Goal: Task Accomplishment & Management: Manage account settings

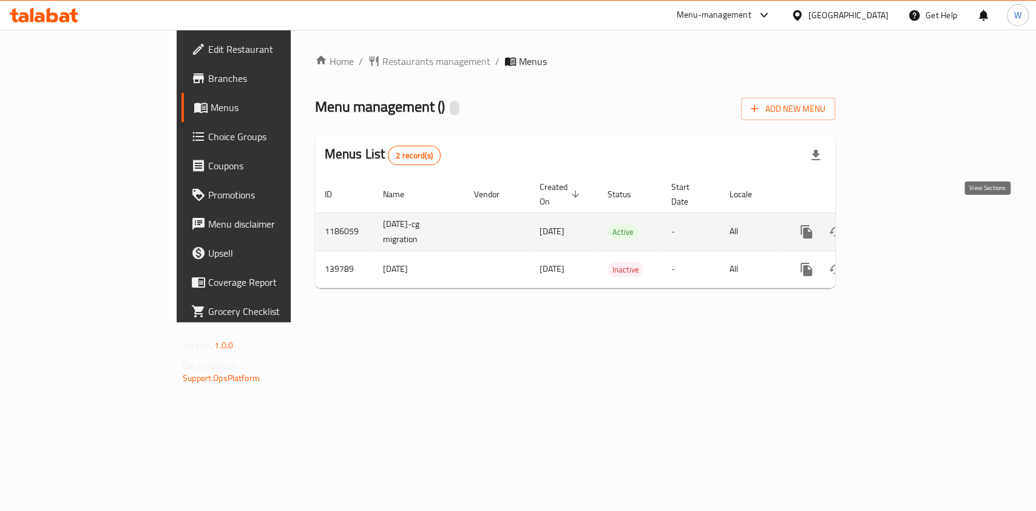
click at [900, 226] on icon "enhanced table" at bounding box center [894, 231] width 11 height 11
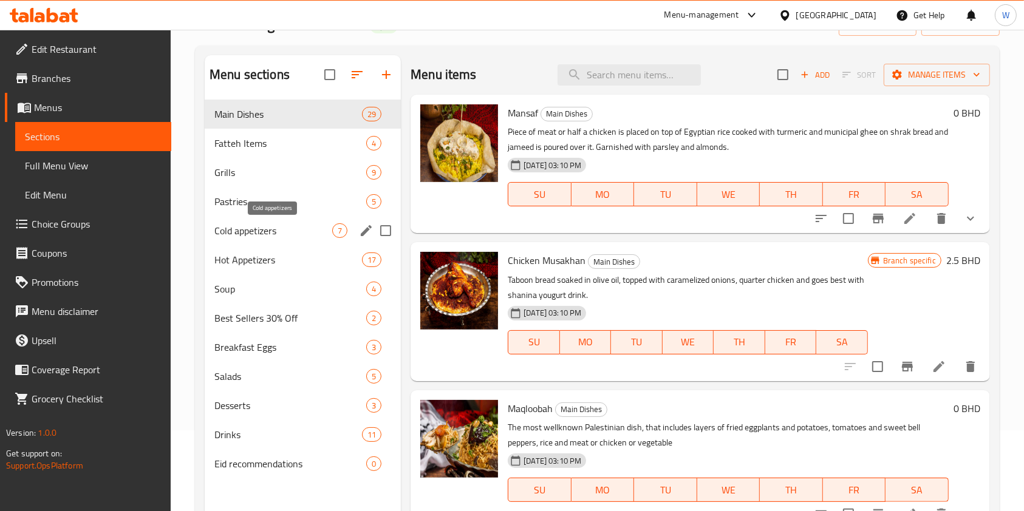
scroll to position [162, 0]
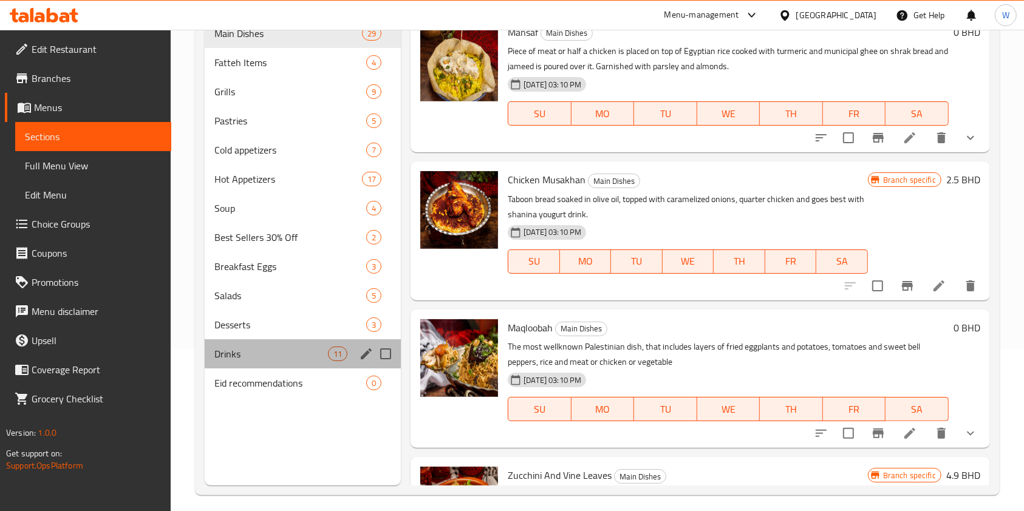
drag, startPoint x: 269, startPoint y: 366, endPoint x: 290, endPoint y: 370, distance: 21.1
click at [270, 366] on div "Drinks 11" at bounding box center [303, 353] width 196 height 29
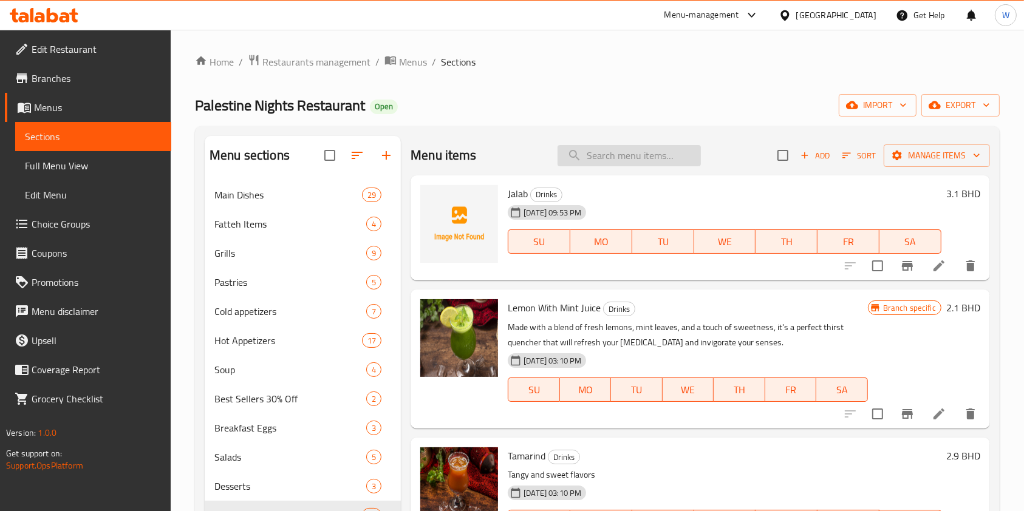
click at [583, 145] on div "Menu items Add Sort Manage items" at bounding box center [699, 155] width 579 height 39
click at [591, 157] on input "search" at bounding box center [628, 155] width 143 height 21
paste input "Cappuccino"
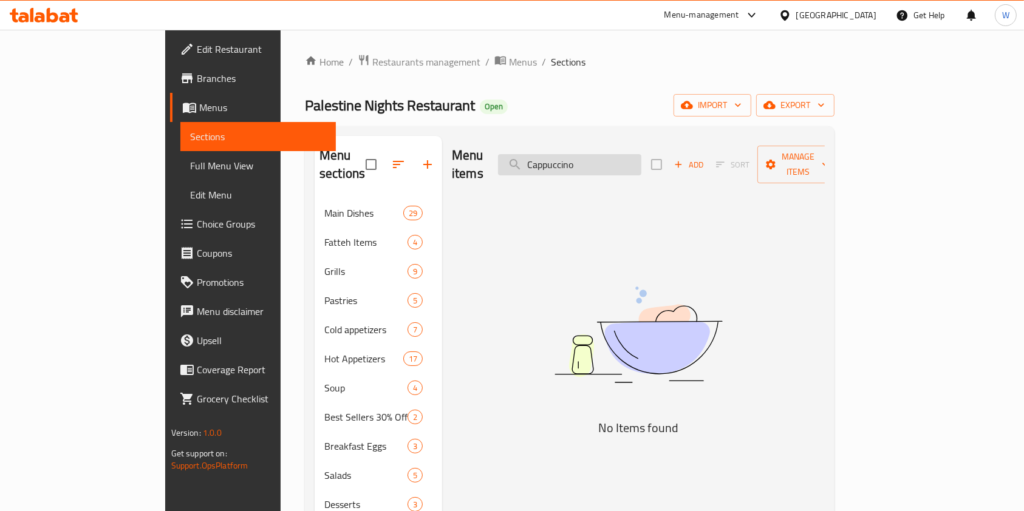
click at [634, 155] on input "Cappuccino" at bounding box center [569, 164] width 143 height 21
paste input "Lentil Soup"
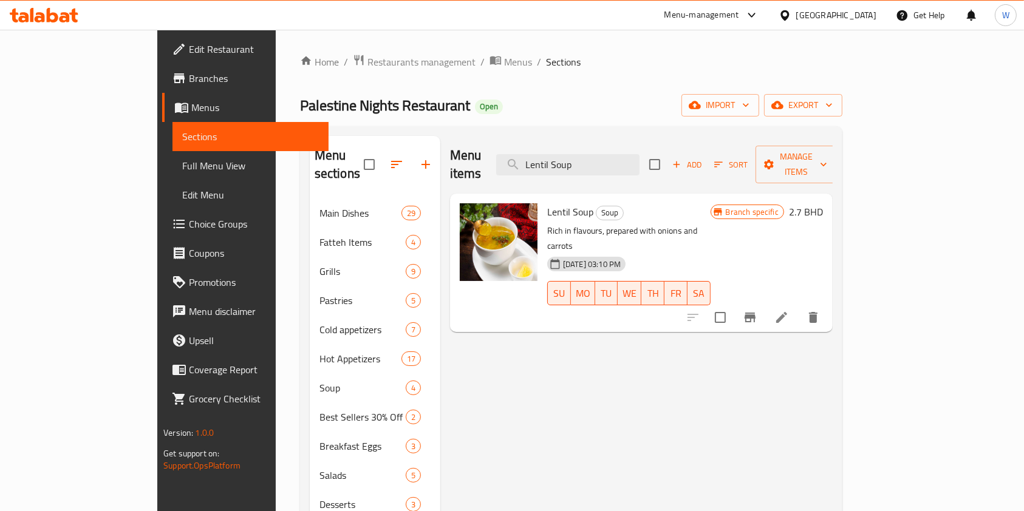
type input "Lentil Soup"
click at [798, 307] on li at bounding box center [781, 318] width 34 height 22
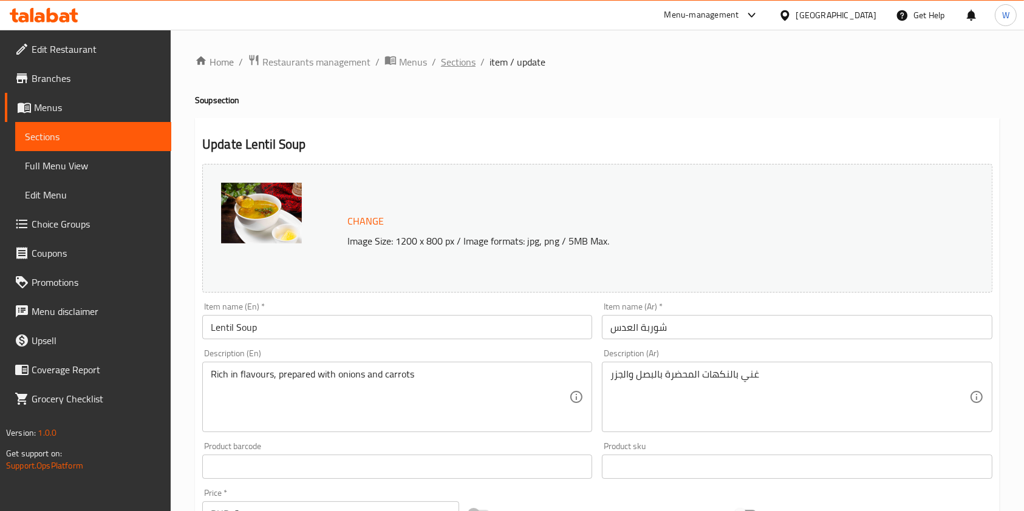
click at [449, 67] on span "Sections" at bounding box center [458, 62] width 35 height 15
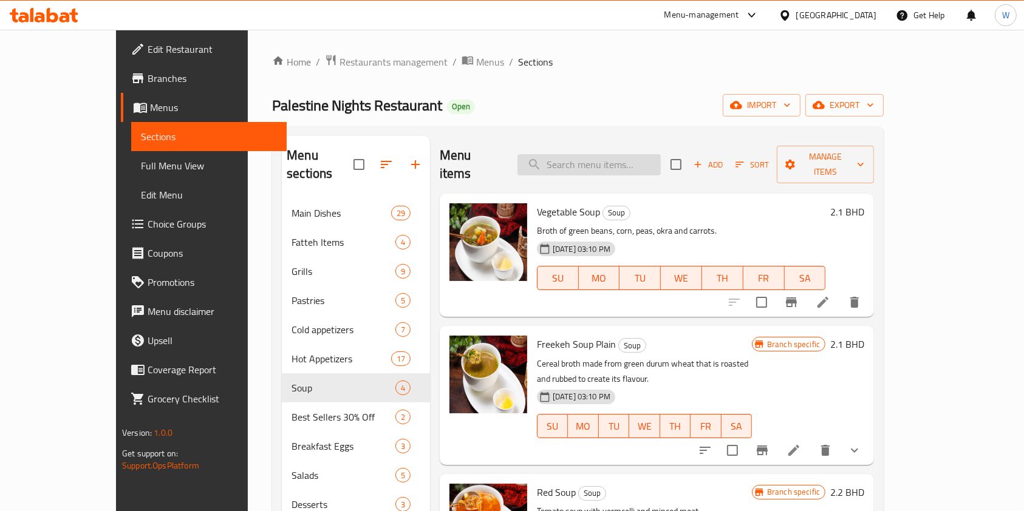
click at [602, 154] on input "search" at bounding box center [588, 164] width 143 height 21
paste input "Freekeh Soup Plain"
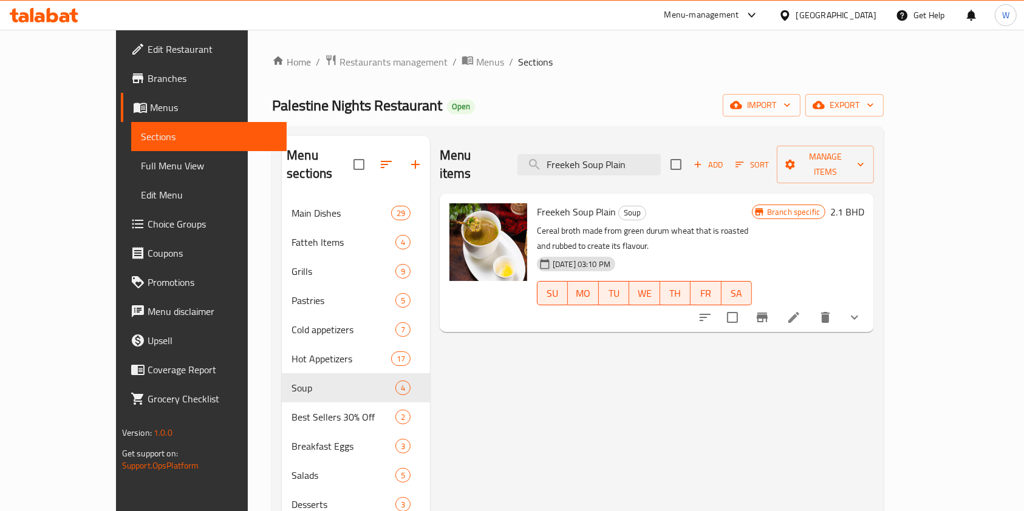
type input "Freekeh Soup Plain"
click at [339, 62] on span "Restaurants management" at bounding box center [393, 62] width 108 height 15
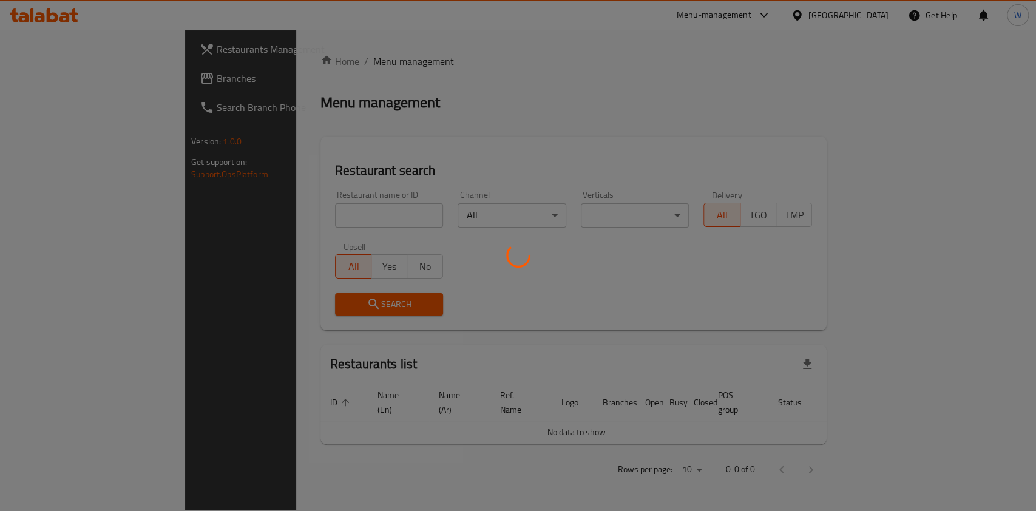
click at [321, 217] on div at bounding box center [518, 255] width 1036 height 511
click at [321, 221] on div at bounding box center [518, 255] width 1036 height 511
click at [328, 213] on div at bounding box center [518, 255] width 1036 height 511
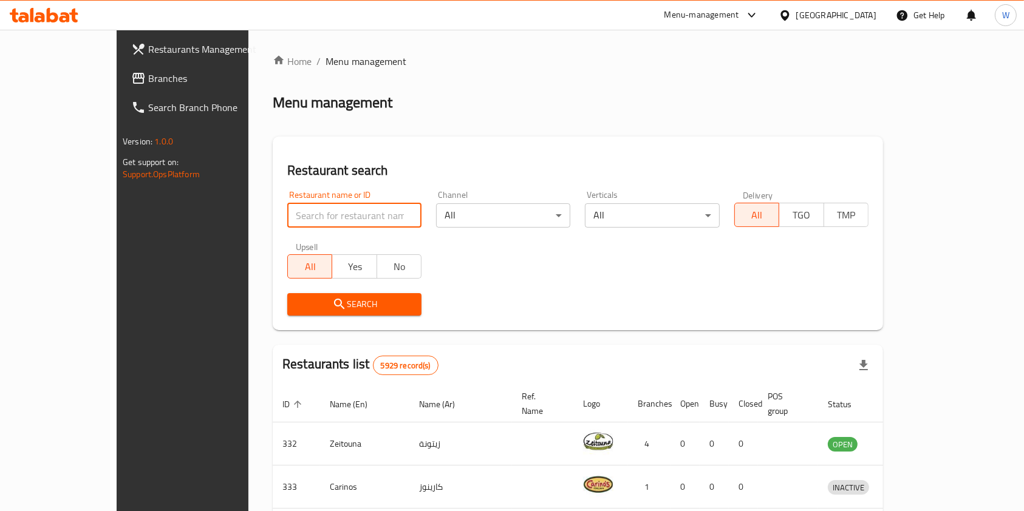
click at [335, 205] on input "search" at bounding box center [354, 215] width 134 height 24
paste input "Costa Coffee"
type input "Costa Coffee"
click button "Search" at bounding box center [354, 304] width 134 height 22
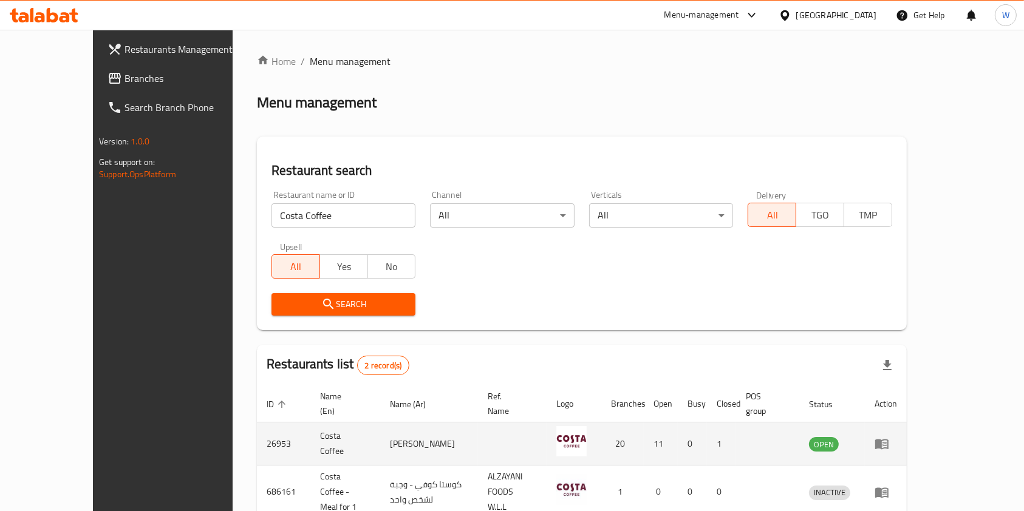
click at [906, 438] on td "enhanced table" at bounding box center [886, 444] width 42 height 43
click at [888, 440] on icon "enhanced table" at bounding box center [881, 445] width 13 height 10
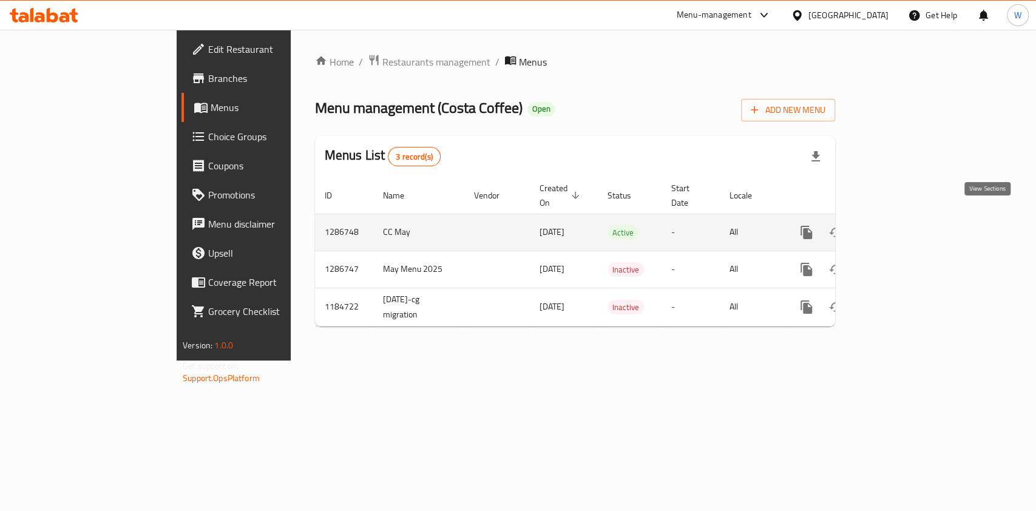
click at [902, 225] on icon "enhanced table" at bounding box center [894, 232] width 15 height 15
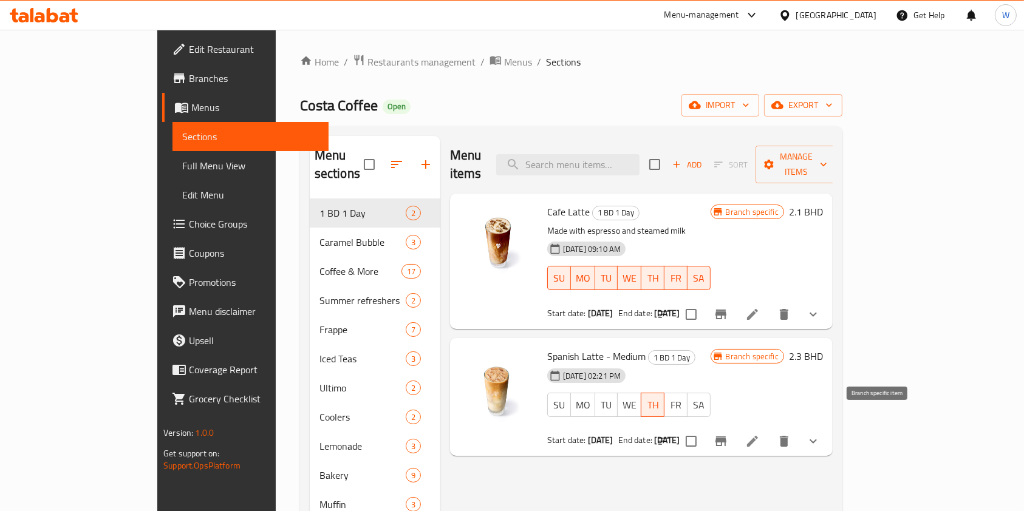
click at [728, 434] on icon "Branch-specific-item" at bounding box center [720, 441] width 15 height 15
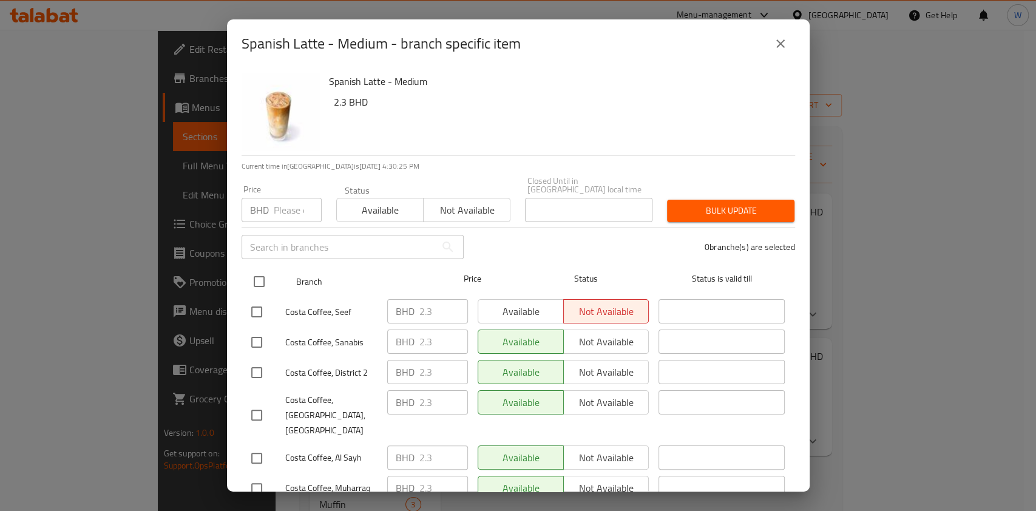
click at [258, 269] on input "checkbox" at bounding box center [260, 282] width 26 height 26
checkbox input "true"
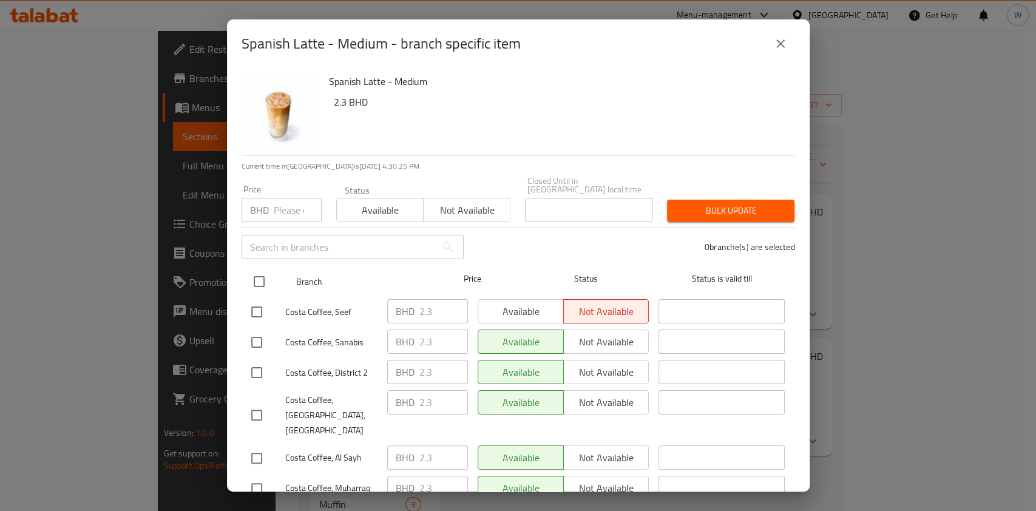
checkbox input "true"
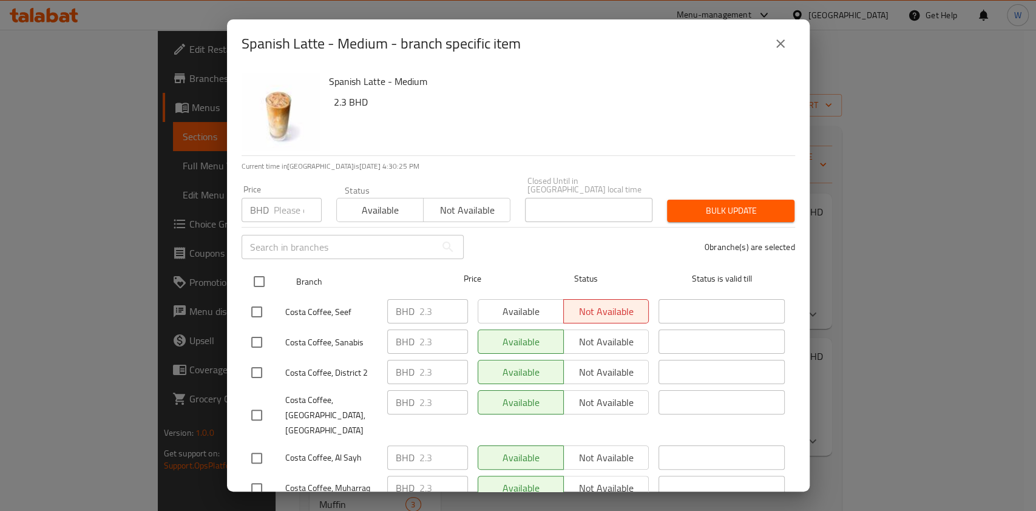
checkbox input "true"
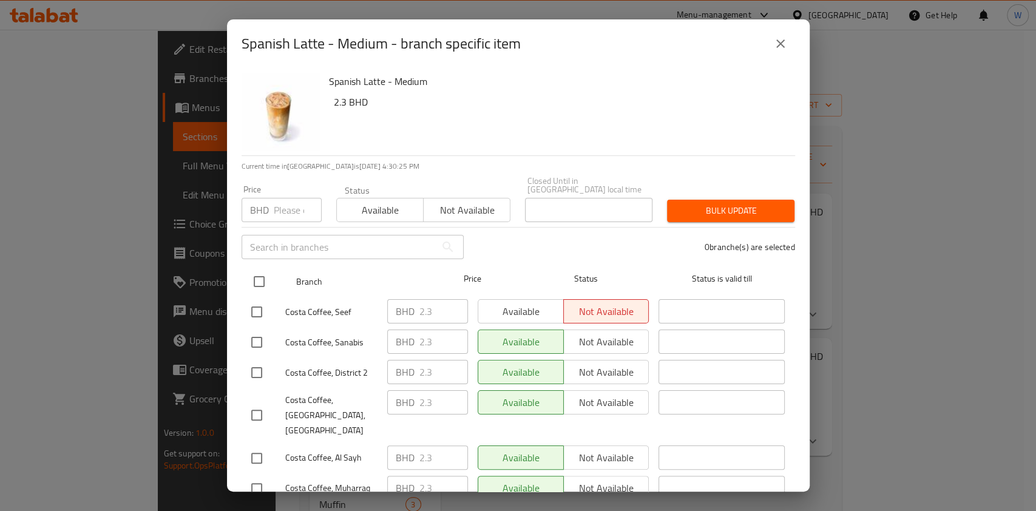
checkbox input "true"
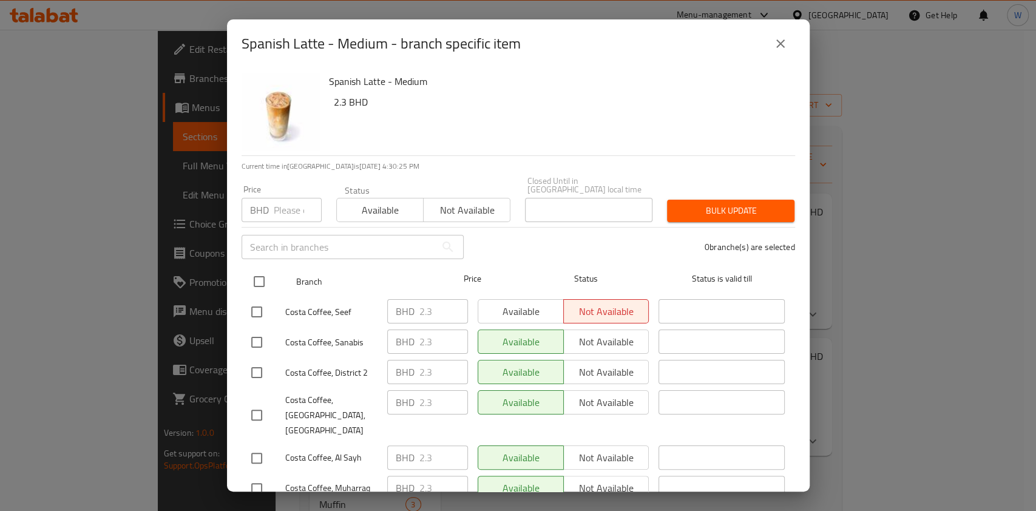
checkbox input "true"
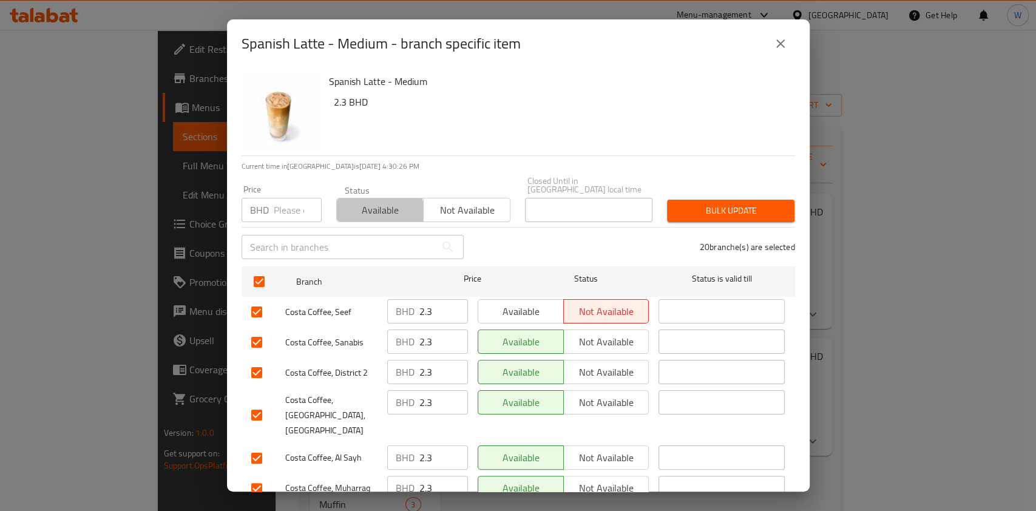
click at [367, 208] on span "Available" at bounding box center [380, 211] width 77 height 18
click at [696, 182] on div "Price BHD Price Status Available Not available Closed Until in [GEOGRAPHIC_DATA…" at bounding box center [518, 199] width 568 height 60
click at [699, 203] on span "Bulk update" at bounding box center [731, 210] width 108 height 15
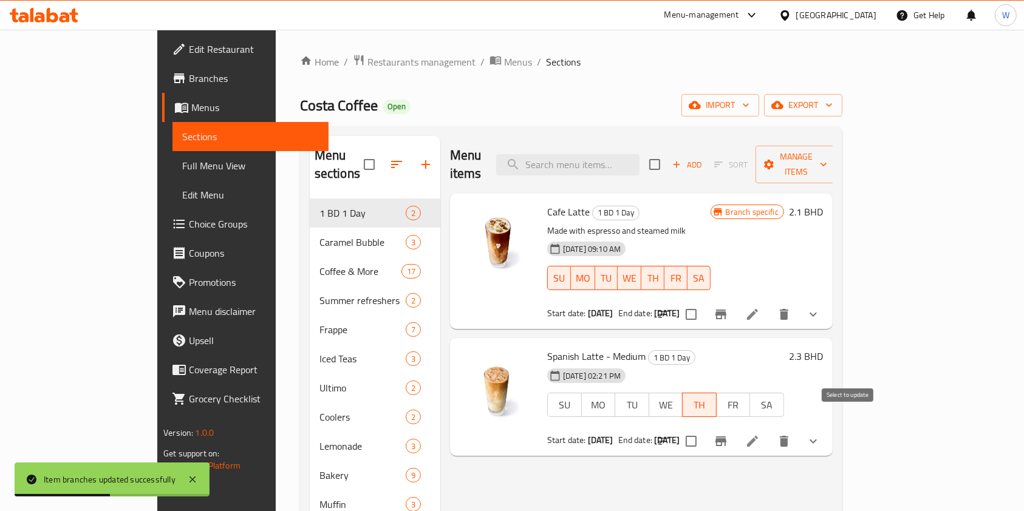
click at [704, 429] on input "checkbox" at bounding box center [691, 442] width 26 height 26
checkbox input "true"
click at [827, 156] on span "Manage items" at bounding box center [796, 164] width 62 height 30
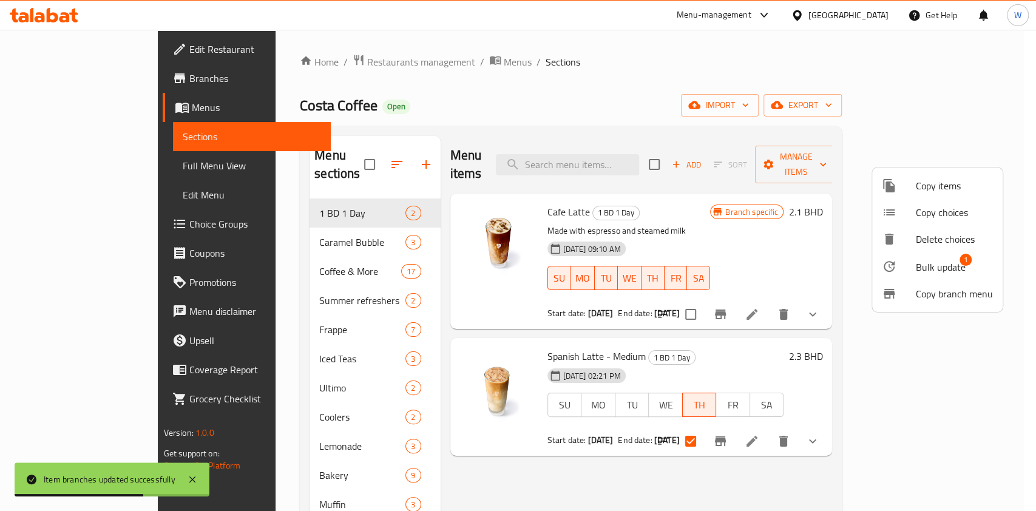
click at [941, 267] on span "Bulk update" at bounding box center [941, 267] width 50 height 15
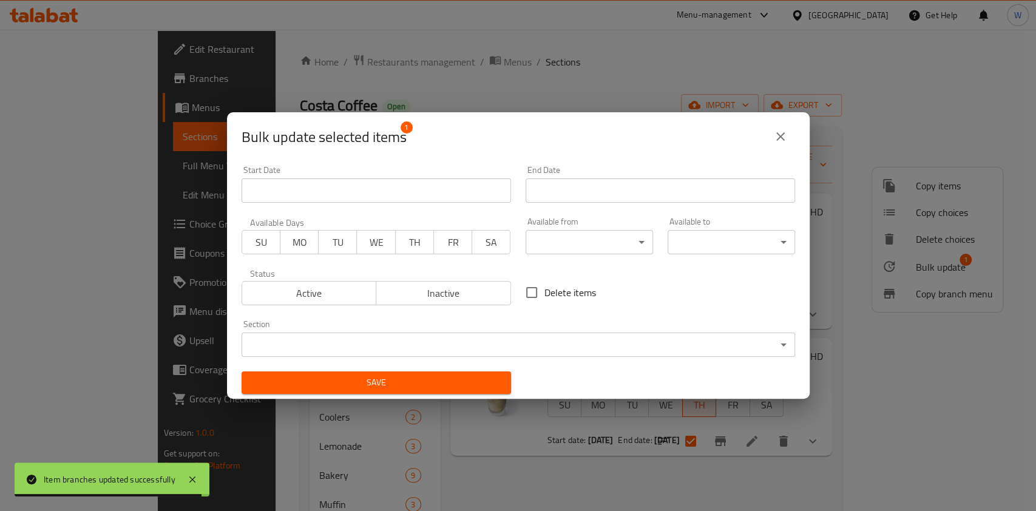
click at [529, 189] on input "Start Date" at bounding box center [661, 191] width 270 height 24
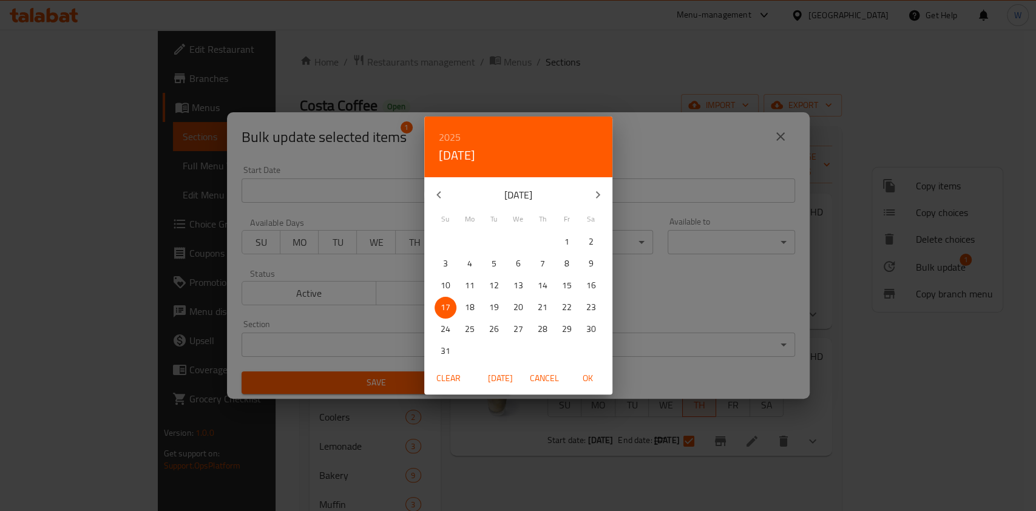
click at [473, 303] on p "18" at bounding box center [470, 307] width 10 height 15
drag, startPoint x: 588, startPoint y: 381, endPoint x: 589, endPoint y: 370, distance: 10.3
click at [589, 381] on span "OK" at bounding box center [588, 378] width 29 height 15
type input "[DATE]"
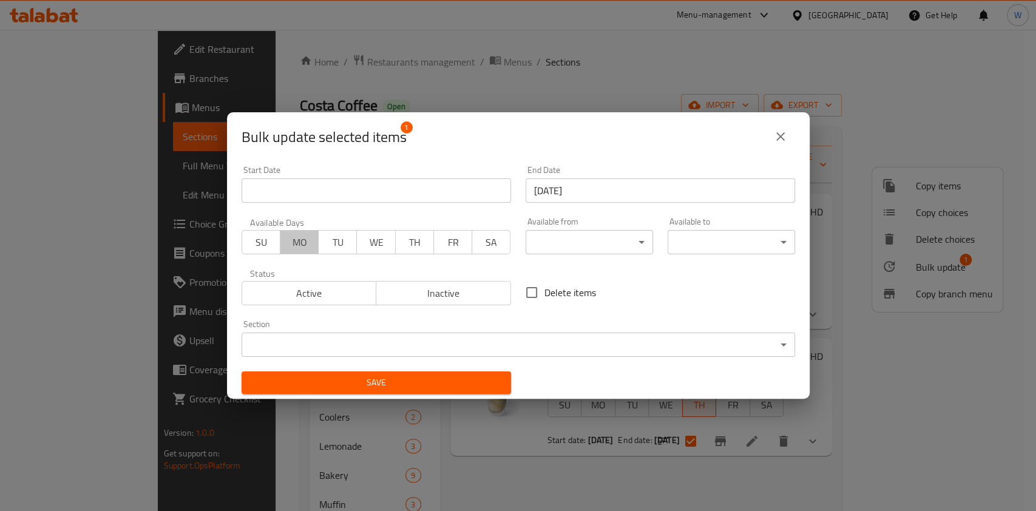
click at [307, 242] on span "MO" at bounding box center [299, 243] width 29 height 18
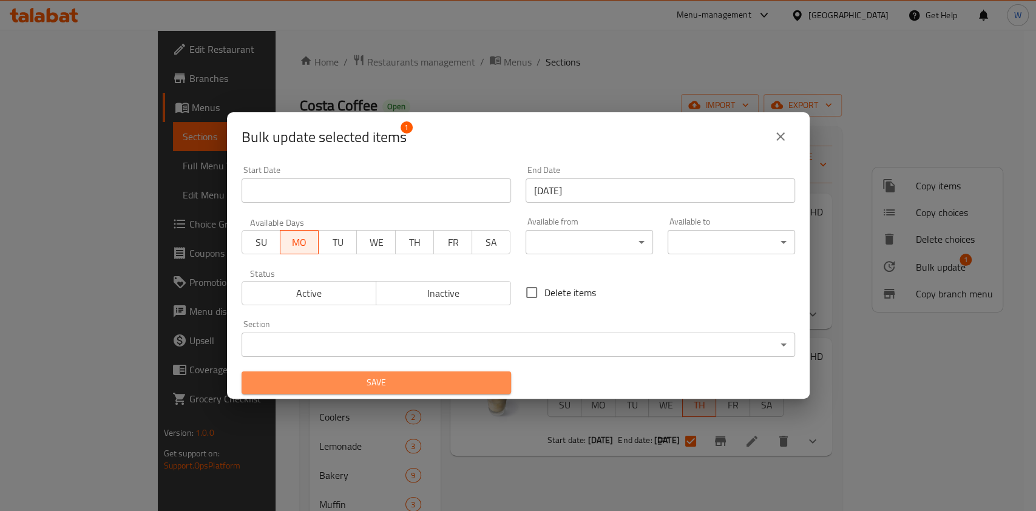
click at [389, 382] on span "Save" at bounding box center [376, 382] width 250 height 15
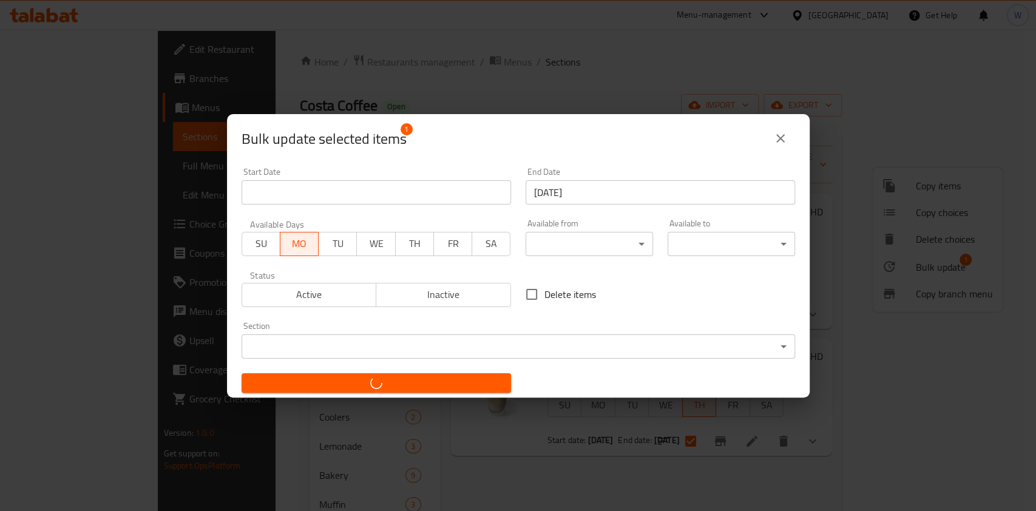
checkbox input "false"
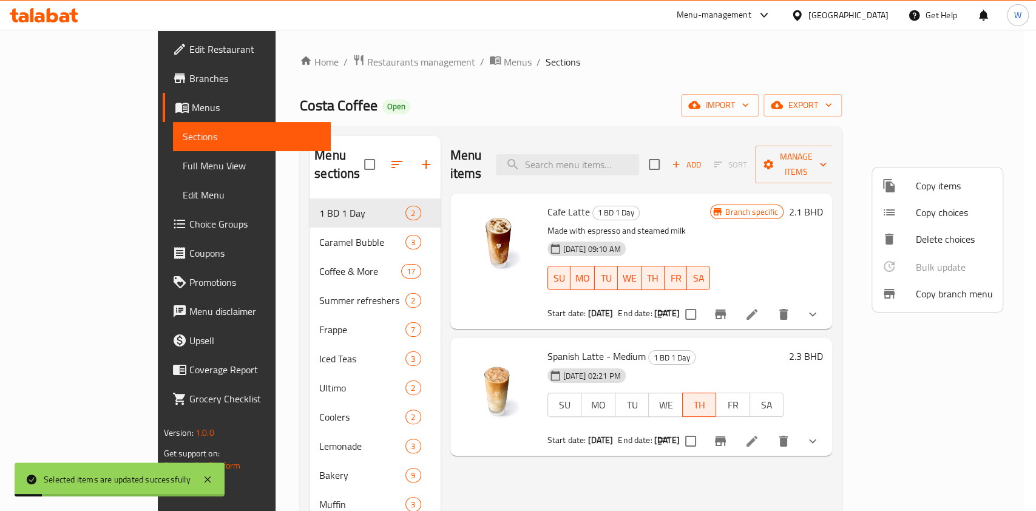
click at [743, 454] on div at bounding box center [518, 255] width 1036 height 511
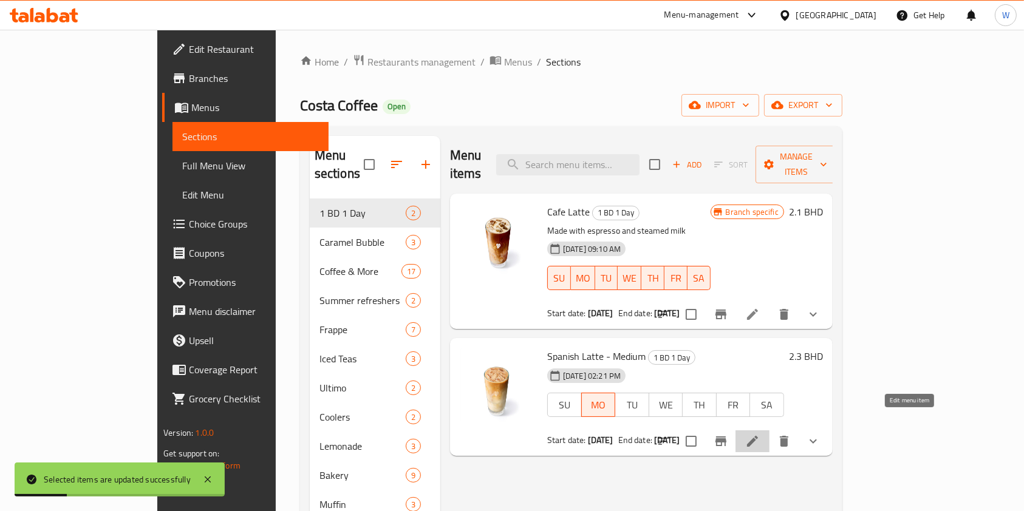
click at [760, 434] on icon at bounding box center [752, 441] width 15 height 15
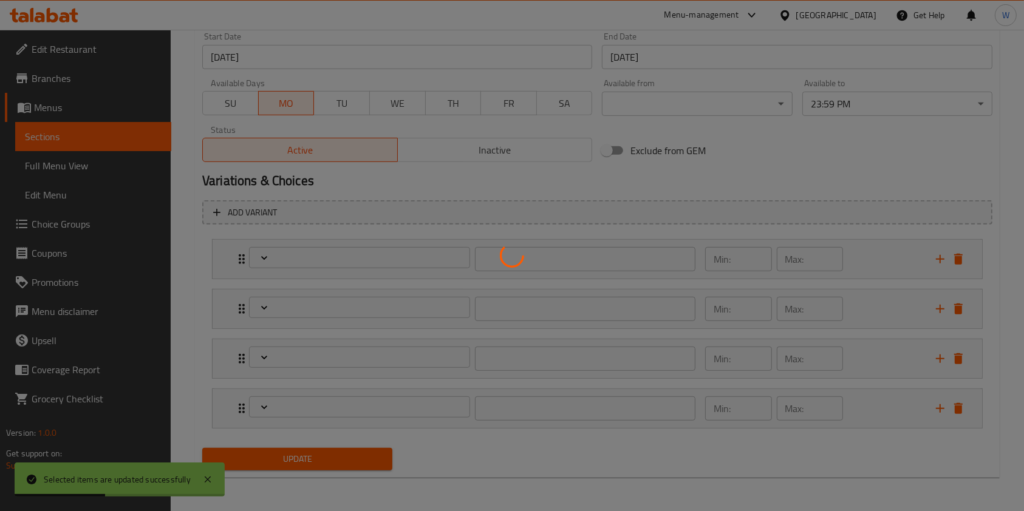
type input "Your Drink Type"
type input "1"
type input "اختيارك من القهوة"
type input "1"
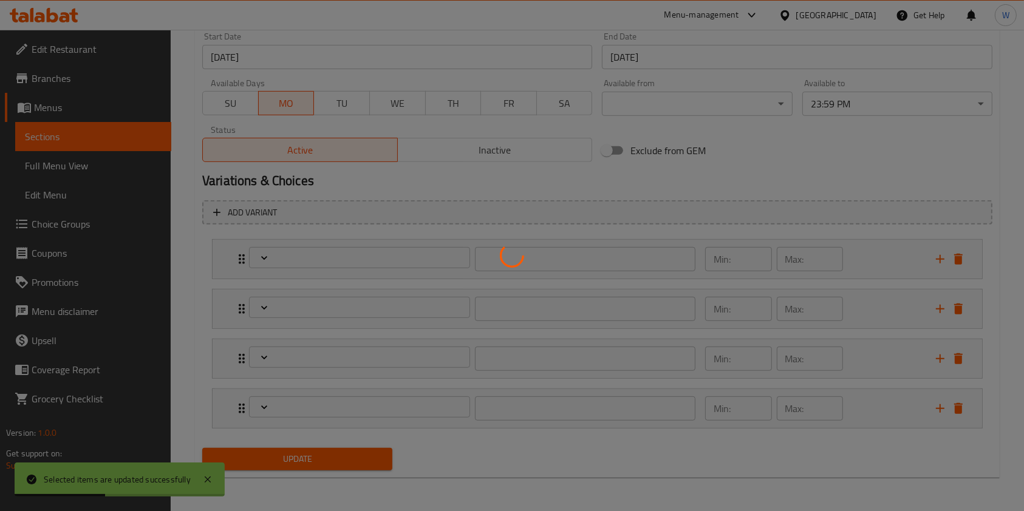
type input "1"
type input "إختيارك من الحليب:"
type input "1"
type input "Add On:"
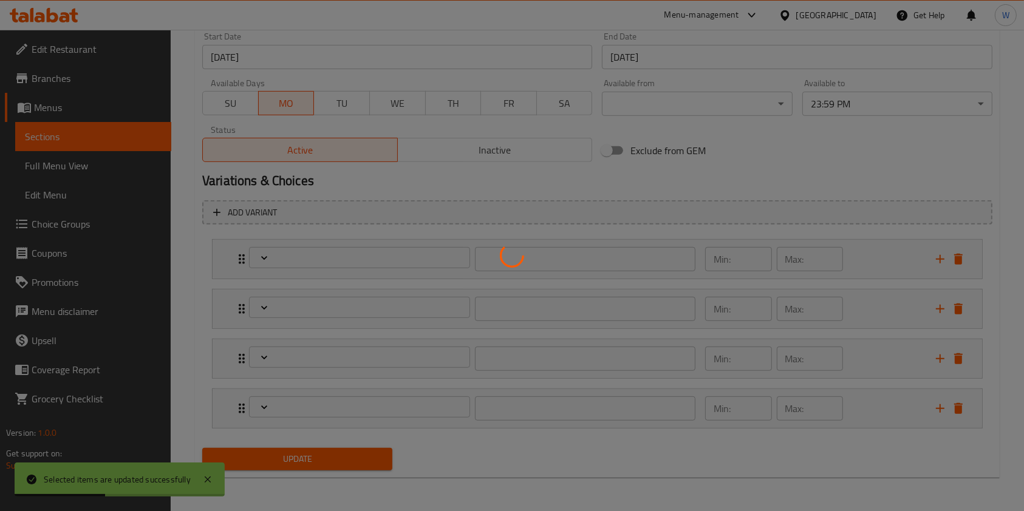
type input "0"
type input "9"
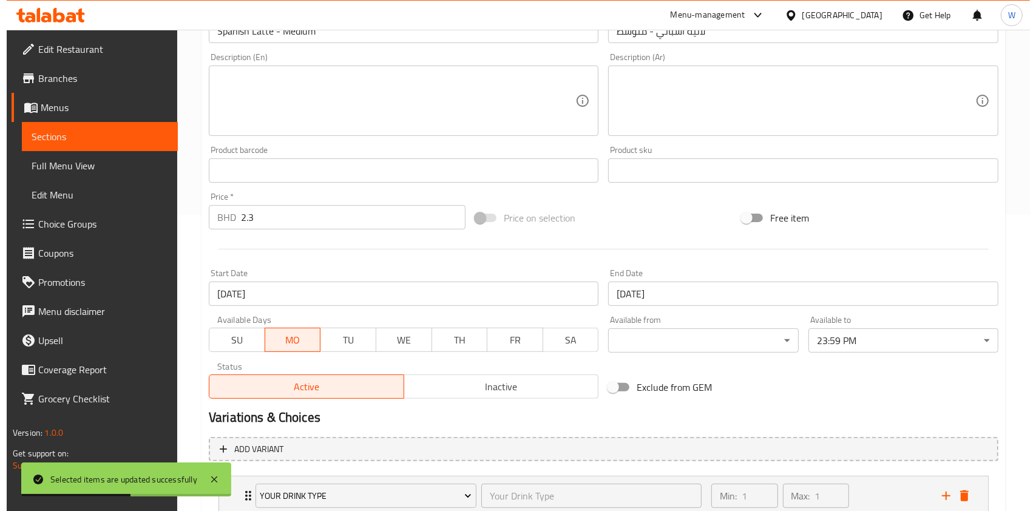
scroll to position [290, 0]
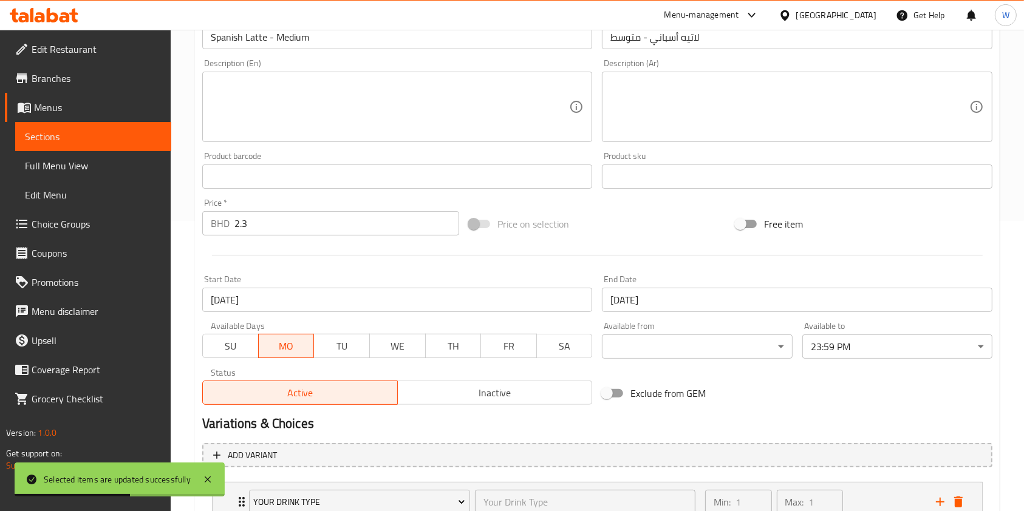
click at [267, 304] on input "[DATE]" at bounding box center [397, 300] width 390 height 24
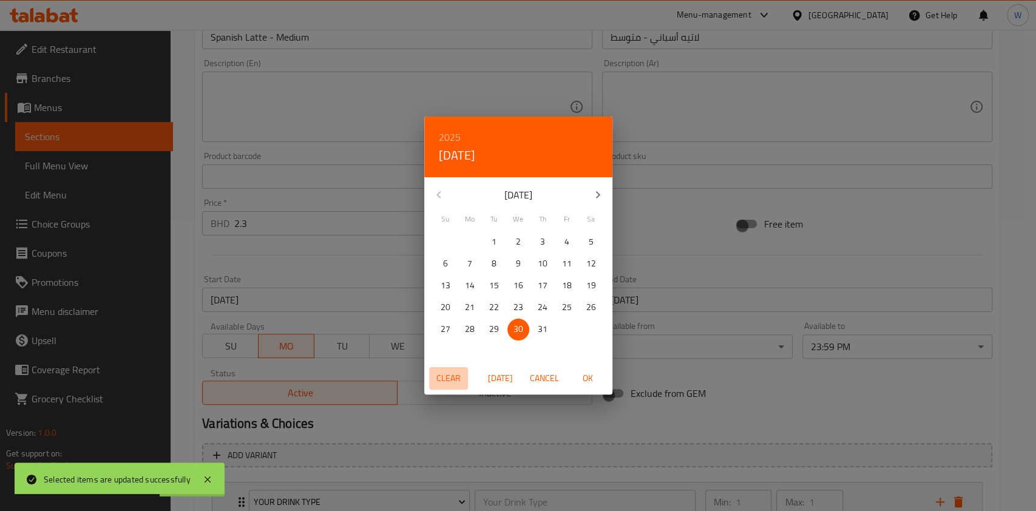
click at [451, 383] on span "Clear" at bounding box center [448, 378] width 29 height 15
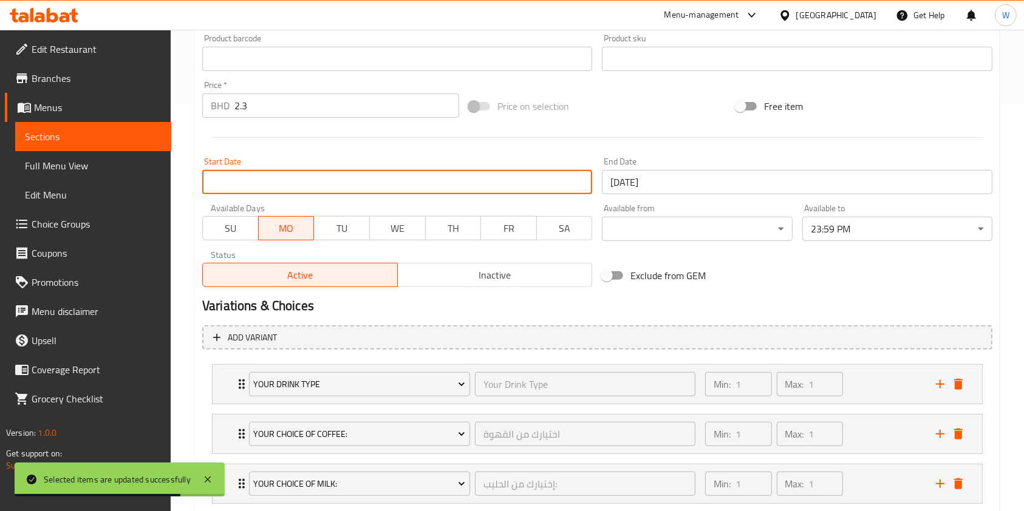
scroll to position [533, 0]
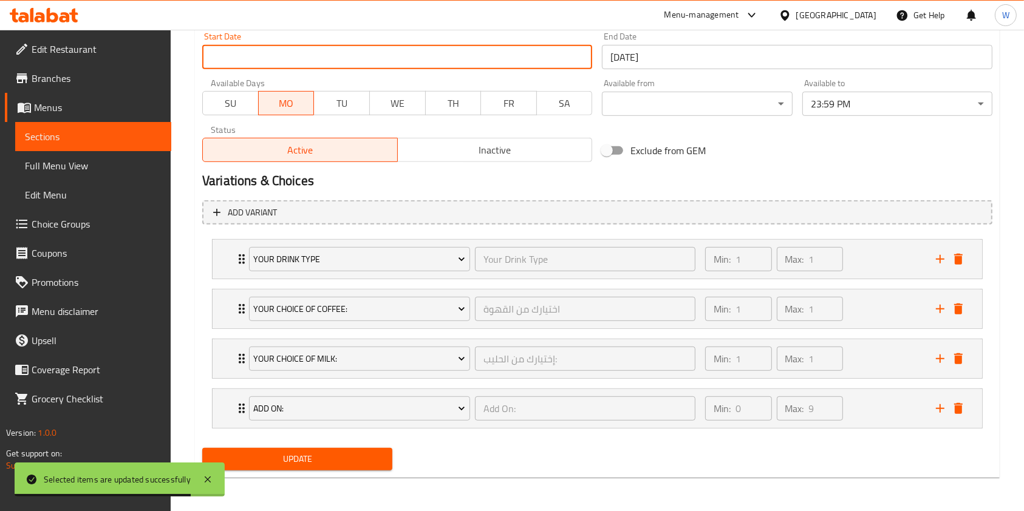
click at [311, 458] on span "Update" at bounding box center [297, 459] width 171 height 15
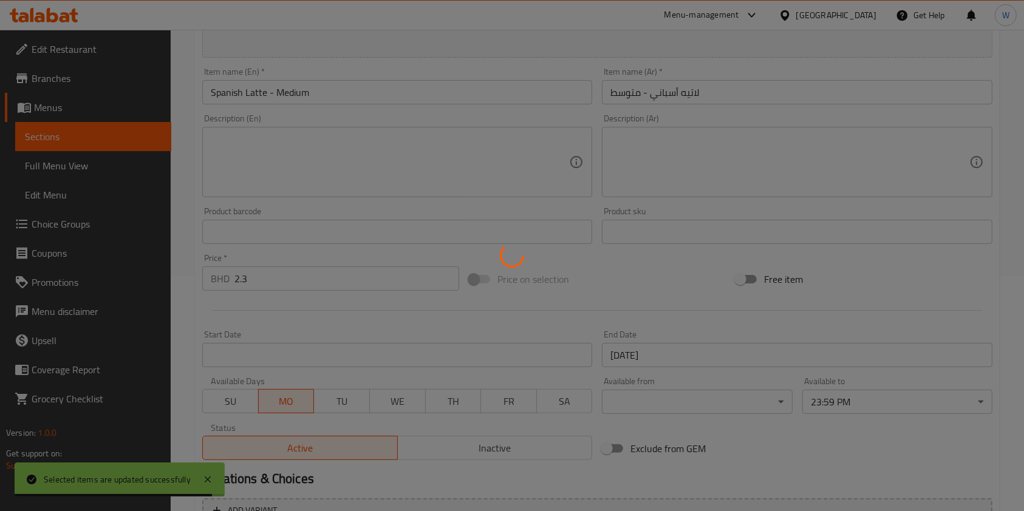
scroll to position [0, 0]
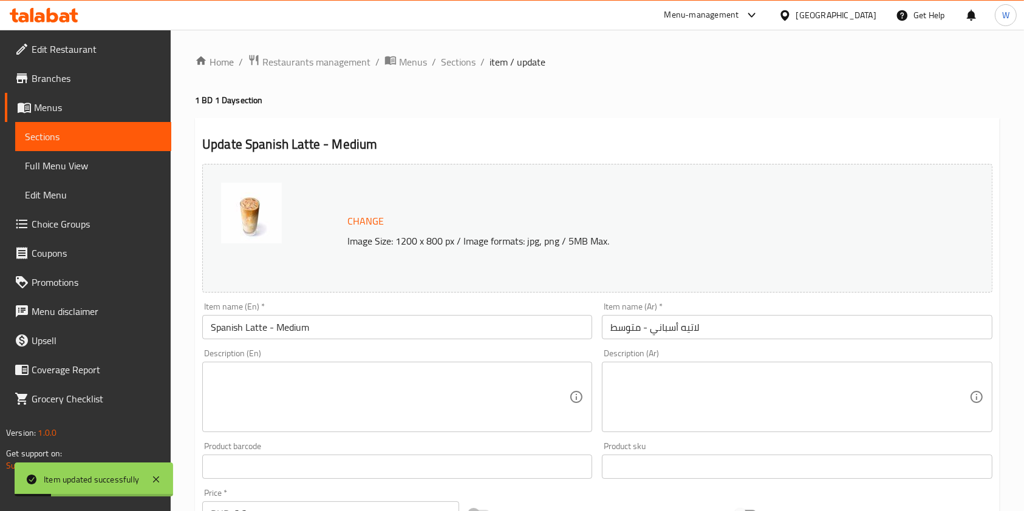
click at [475, 64] on ol "Home / Restaurants management / Menus / Sections / item / update" at bounding box center [597, 62] width 804 height 16
click at [468, 63] on span "Sections" at bounding box center [458, 62] width 35 height 15
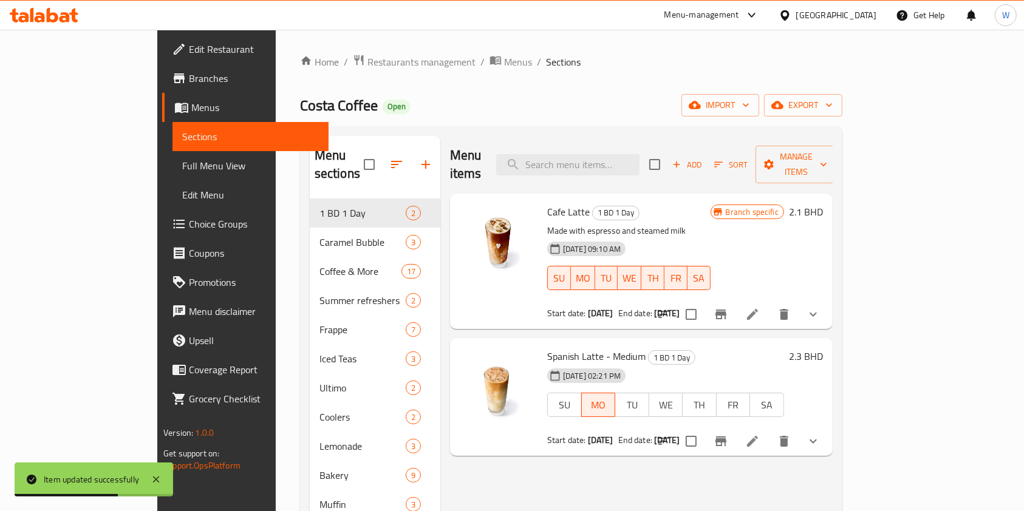
click at [721, 456] on div "Menu items Add Sort Manage items Cafe Latte 1 BD 1 Day Made with espresso and s…" at bounding box center [636, 403] width 392 height 534
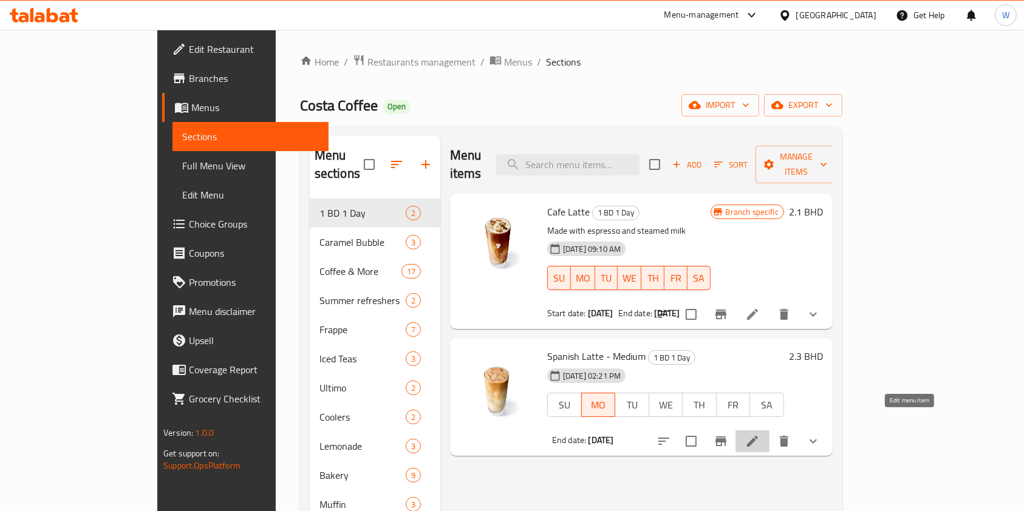
click at [760, 434] on icon at bounding box center [752, 441] width 15 height 15
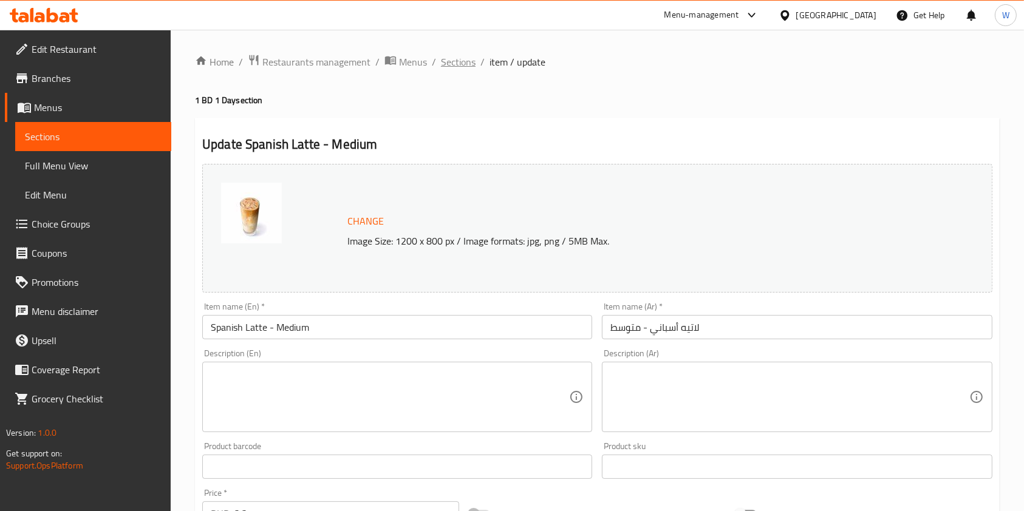
click at [454, 67] on span "Sections" at bounding box center [458, 62] width 35 height 15
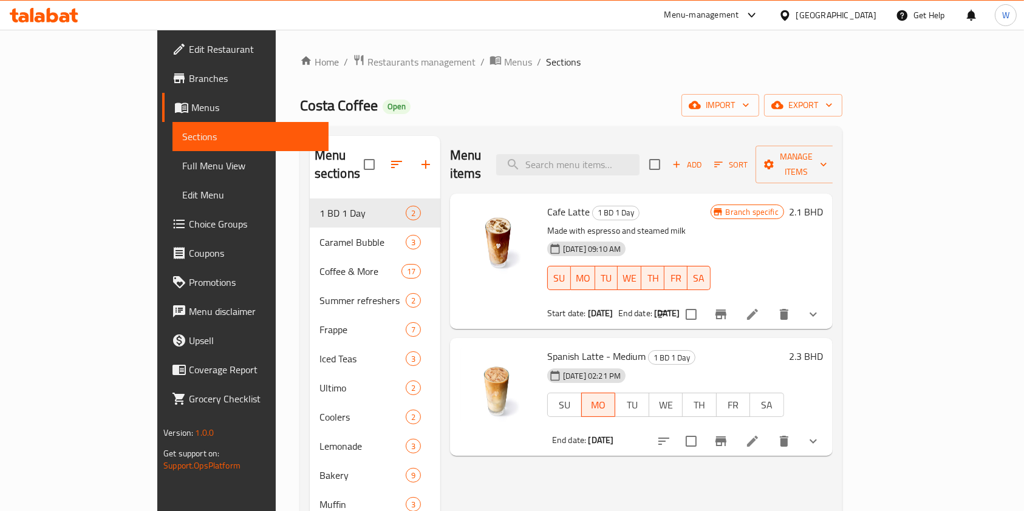
click at [735, 427] on button "Branch-specific-item" at bounding box center [720, 441] width 29 height 29
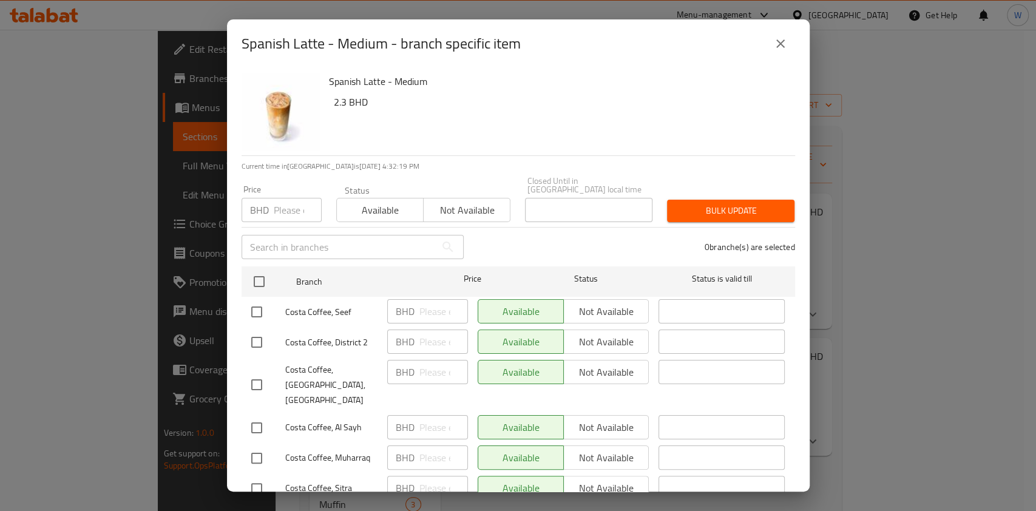
click at [777, 43] on icon "close" at bounding box center [781, 43] width 15 height 15
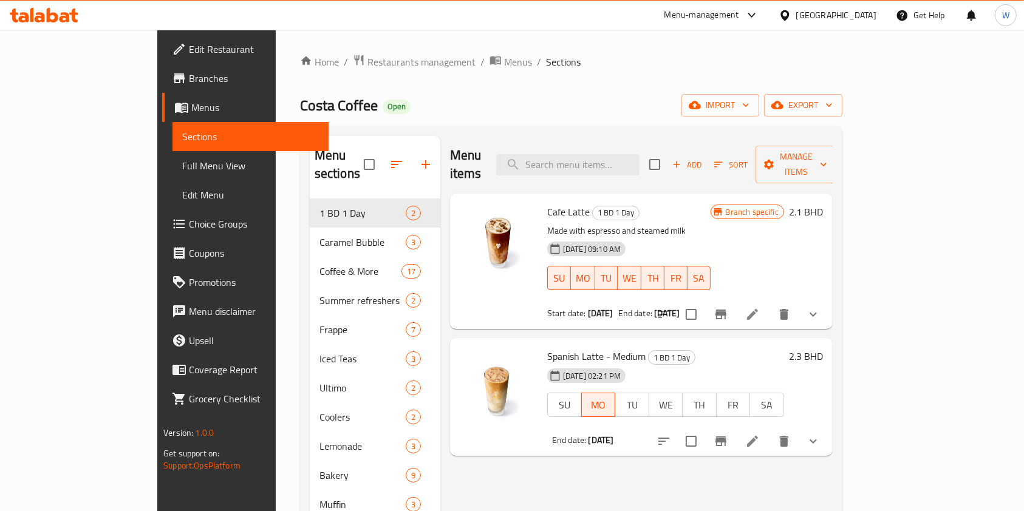
click at [189, 74] on span "Branches" at bounding box center [254, 78] width 130 height 15
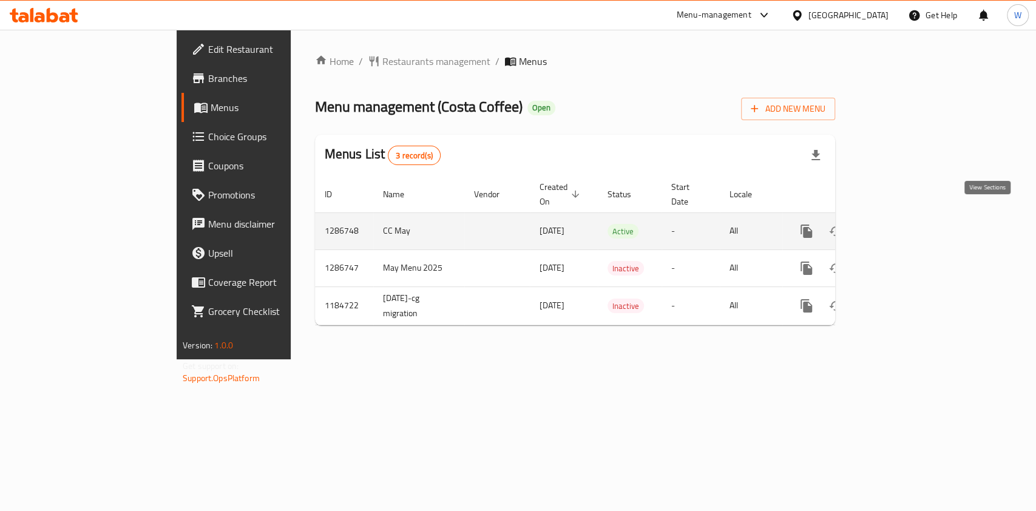
click at [902, 224] on icon "enhanced table" at bounding box center [894, 231] width 15 height 15
